Goal: Task Accomplishment & Management: Manage account settings

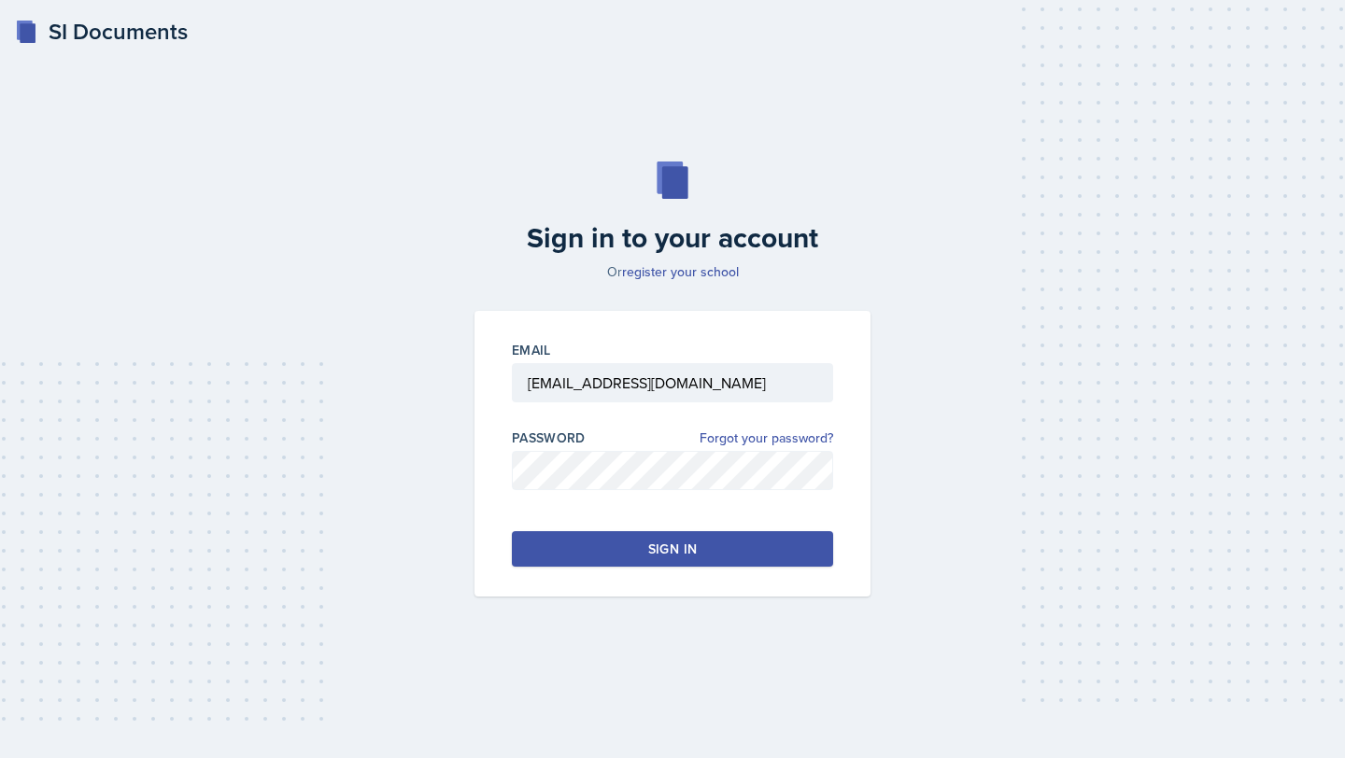
click at [530, 550] on button "Sign in" at bounding box center [672, 548] width 321 height 35
type input "[EMAIL_ADDRESS][DOMAIN_NAME]"
click at [626, 548] on button "Sign in" at bounding box center [672, 548] width 321 height 35
click at [562, 552] on button "Sign in" at bounding box center [672, 548] width 321 height 35
click at [714, 537] on button "Sign in" at bounding box center [672, 548] width 321 height 35
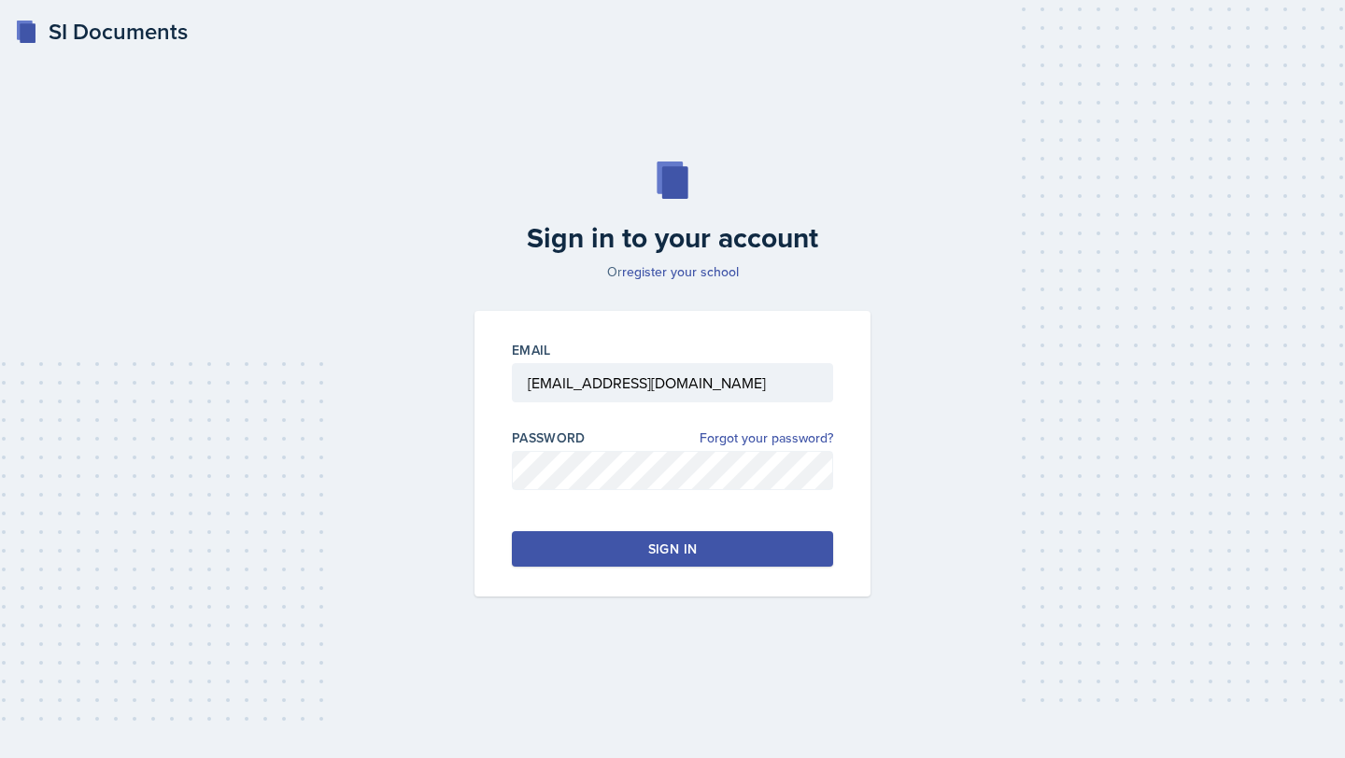
click at [714, 537] on button "Sign in" at bounding box center [672, 548] width 321 height 35
